Goal: Check status: Check status

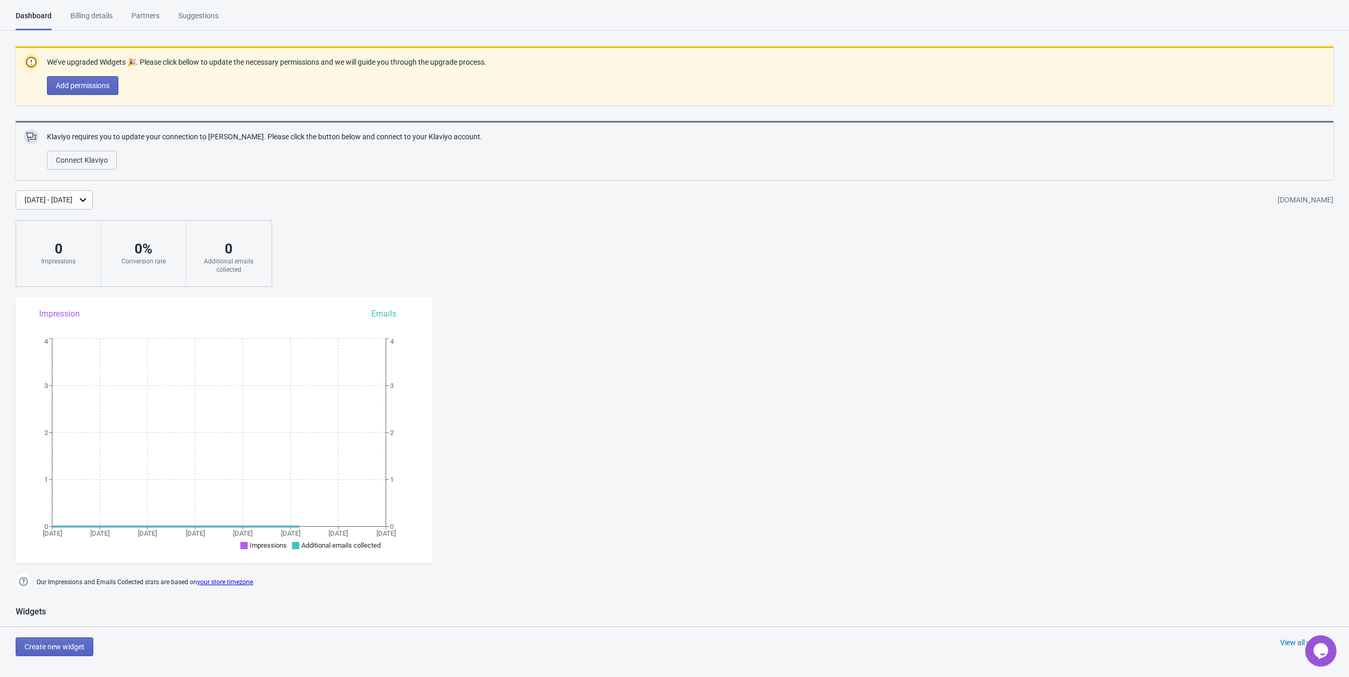
click at [72, 202] on div "[DATE] - [DATE]" at bounding box center [49, 199] width 48 height 11
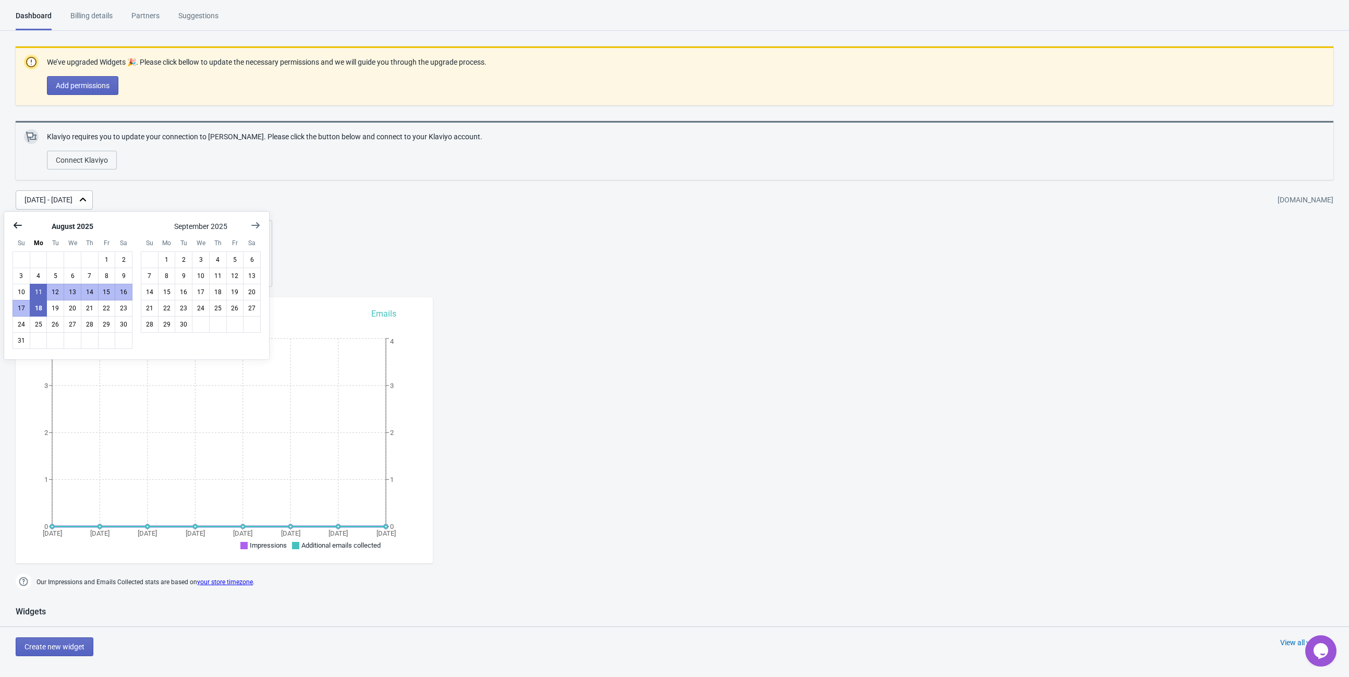
click at [19, 224] on icon "Show previous month, July 2025" at bounding box center [18, 225] width 10 height 10
click at [19, 224] on icon "Show previous month, June 2025" at bounding box center [18, 225] width 10 height 10
click at [19, 224] on icon "Show previous month, May 2025" at bounding box center [18, 225] width 10 height 10
click at [19, 224] on icon "Show previous month, March 2025" at bounding box center [18, 225] width 10 height 10
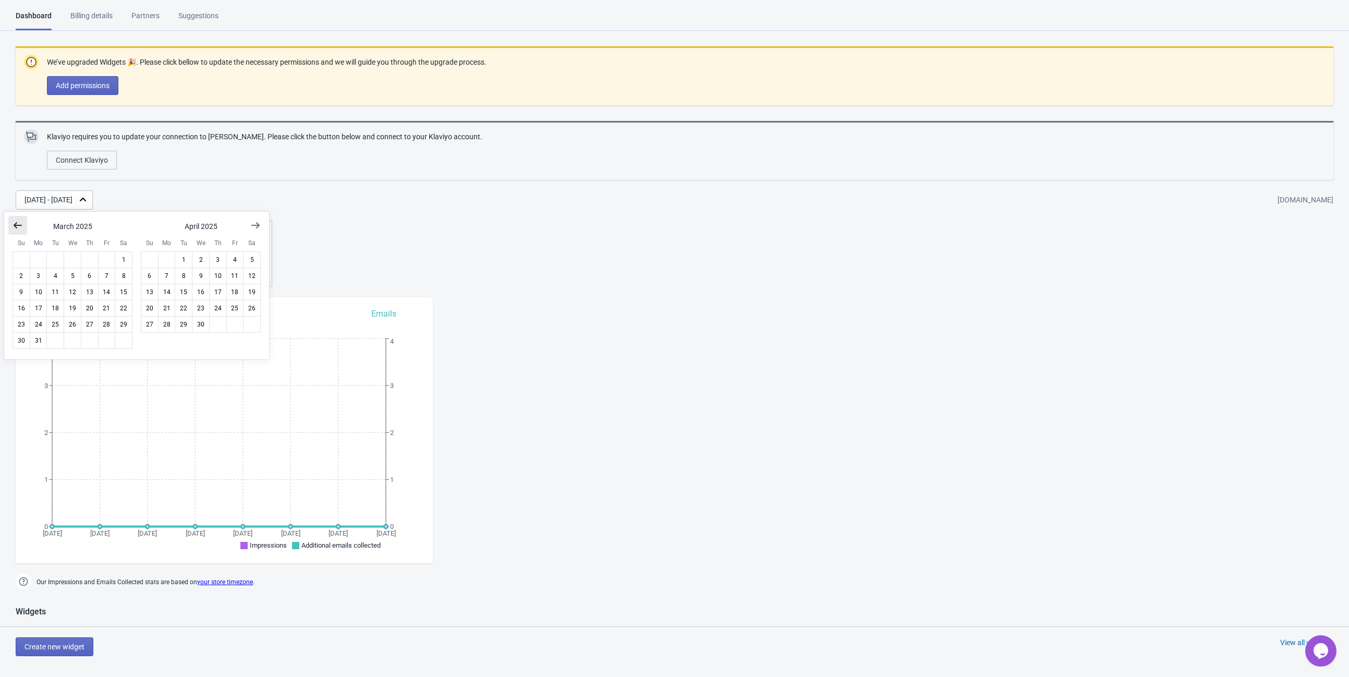
click at [19, 224] on icon "Show previous month, February 2025" at bounding box center [18, 225] width 10 height 10
click at [103, 277] on button "7" at bounding box center [107, 275] width 18 height 17
click at [103, 286] on button "14" at bounding box center [107, 292] width 18 height 17
click at [320, 235] on div "We’ve upgraded Widgets 🎉. Please click bellow to update the necessary permissio…" at bounding box center [674, 166] width 1349 height 240
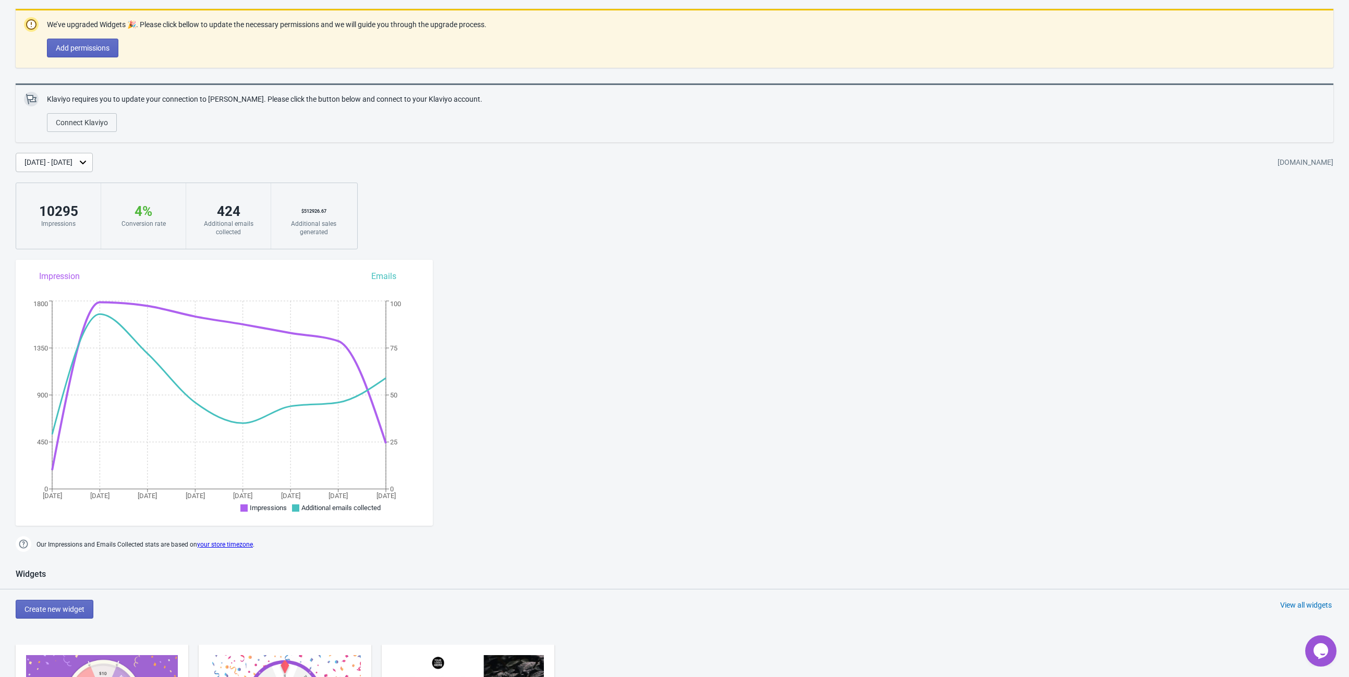
scroll to position [58, 0]
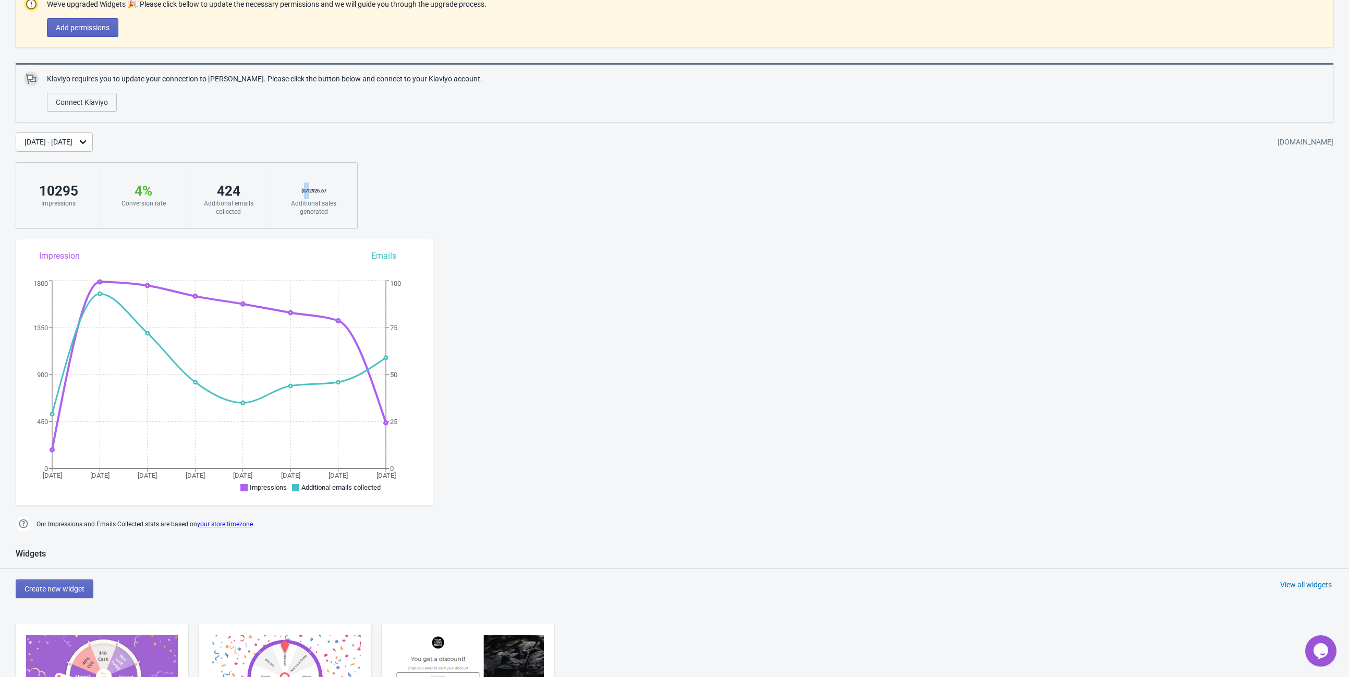
drag, startPoint x: 303, startPoint y: 188, endPoint x: 309, endPoint y: 188, distance: 5.2
click at [309, 188] on div "$ 512926.67" at bounding box center [314, 190] width 64 height 17
